Goal: Task Accomplishment & Management: Complete application form

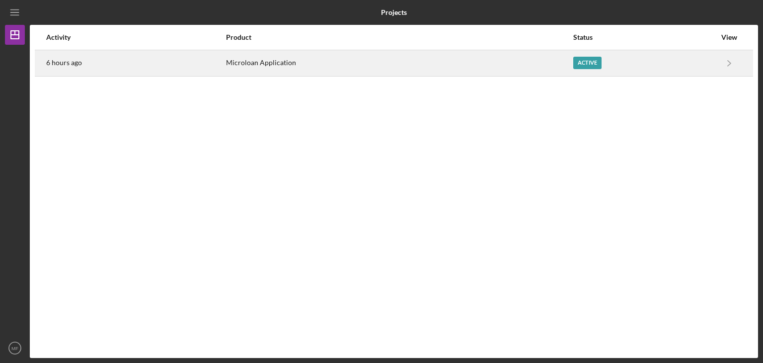
click at [564, 71] on div "Microloan Application" at bounding box center [399, 63] width 346 height 25
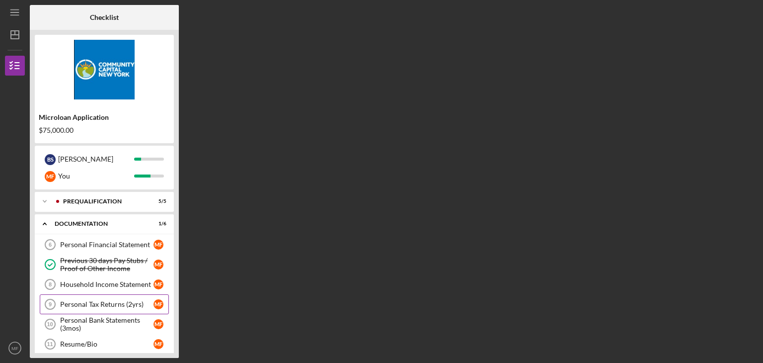
click at [113, 302] on div "Personal Tax Returns (2yrs)" at bounding box center [106, 304] width 93 height 8
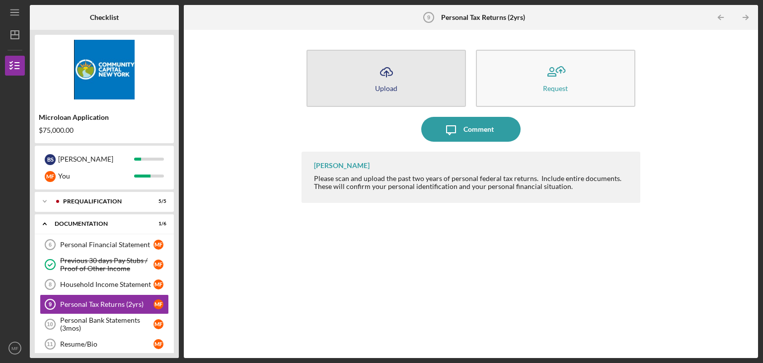
click at [399, 74] on button "Icon/Upload Upload" at bounding box center [385, 78] width 159 height 57
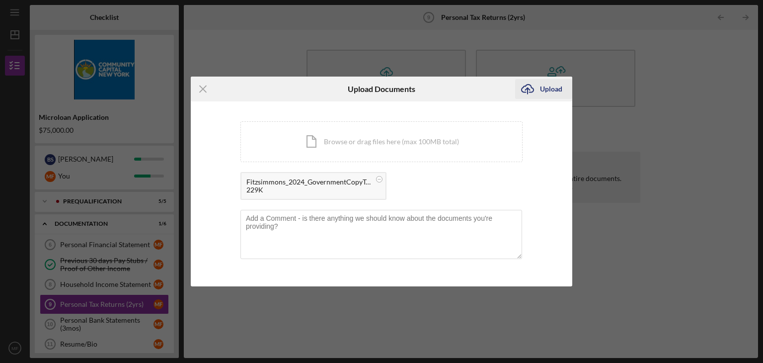
click at [543, 91] on div "Upload" at bounding box center [551, 89] width 22 height 20
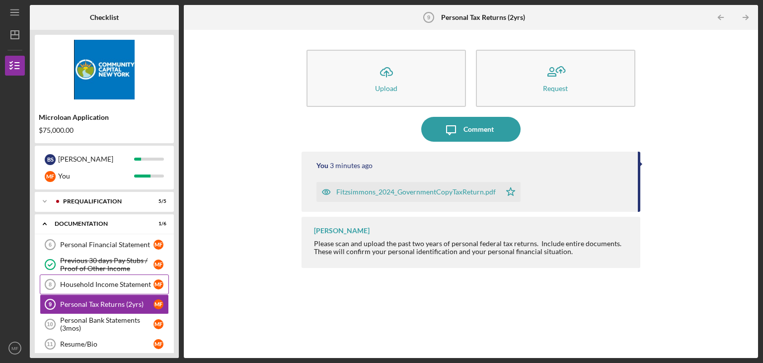
click at [115, 286] on div "Household Income Statement" at bounding box center [106, 284] width 93 height 8
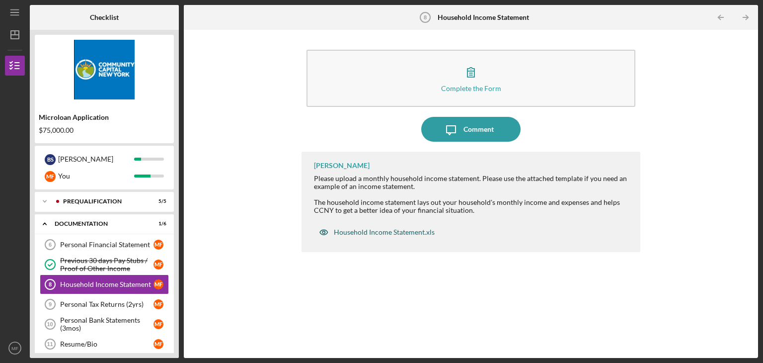
click at [370, 228] on div "Household Income Statement.xls" at bounding box center [384, 232] width 101 height 8
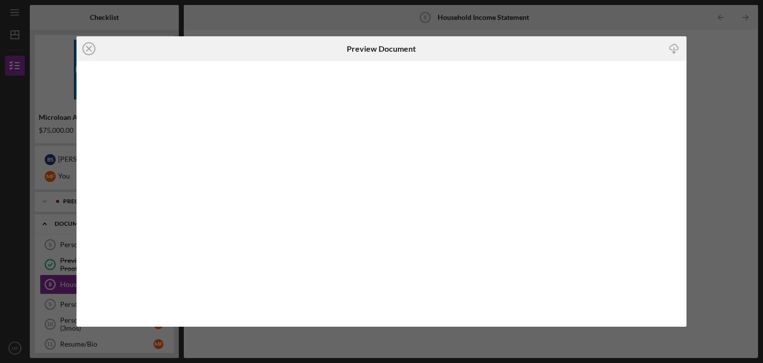
click at [674, 48] on line "button" at bounding box center [674, 49] width 0 height 5
click at [719, 45] on div "Icon/Close Preview Document Icon/Download" at bounding box center [381, 181] width 763 height 363
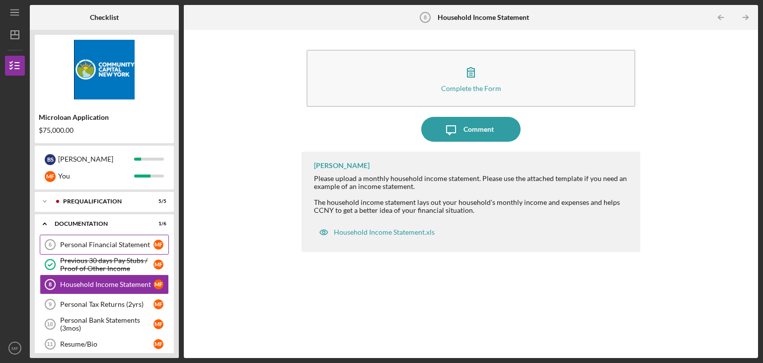
click at [118, 242] on div "Personal Financial Statement" at bounding box center [106, 244] width 93 height 8
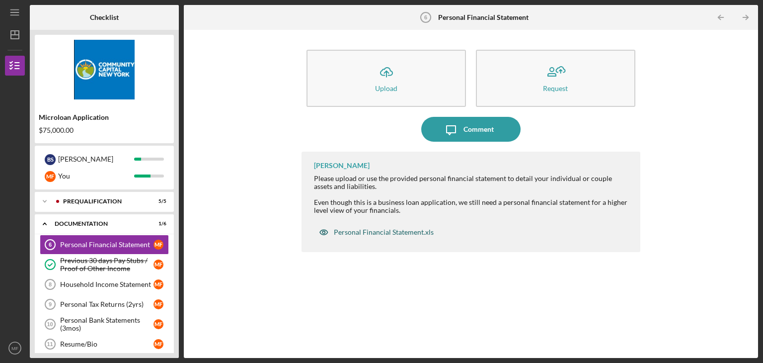
click at [373, 230] on div "Personal Financial Statement.xls" at bounding box center [384, 232] width 100 height 8
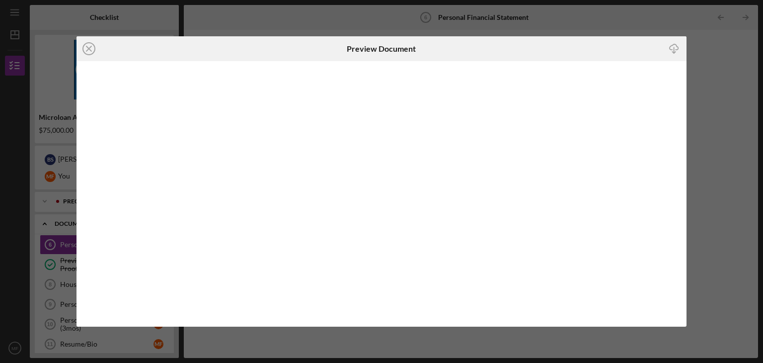
click at [677, 44] on icon "Icon/Download" at bounding box center [674, 49] width 22 height 22
click at [729, 40] on div "Icon/Close Preview Document Icon/Download" at bounding box center [381, 181] width 763 height 363
